Goal: Find specific page/section: Find specific page/section

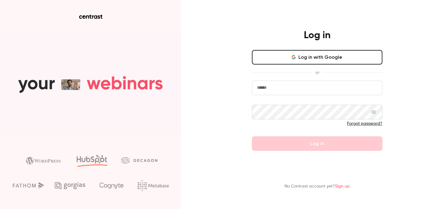
click at [296, 57] on icon "button" at bounding box center [295, 58] width 2 height 2
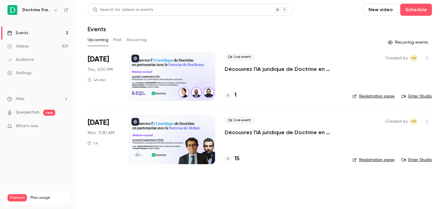
click at [55, 7] on button "button" at bounding box center [55, 9] width 7 height 7
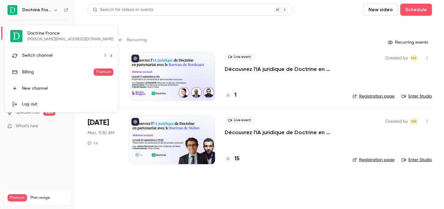
click at [60, 50] on li "Switch channel 6" at bounding box center [61, 55] width 113 height 16
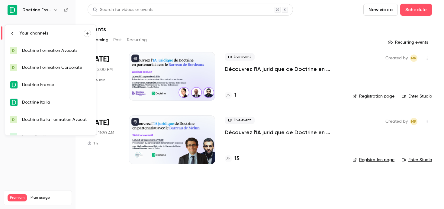
click at [60, 52] on div "Doctrine Formation Avocats" at bounding box center [56, 50] width 69 height 6
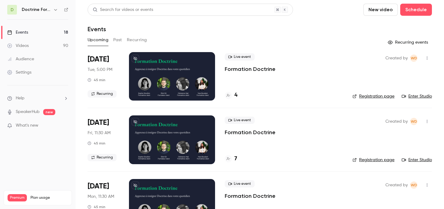
scroll to position [79, 0]
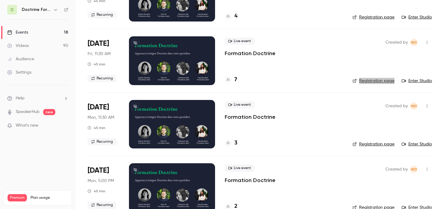
click at [260, 59] on div "Live event Formation Doctrine 7" at bounding box center [284, 60] width 118 height 48
